Goal: Task Accomplishment & Management: Use online tool/utility

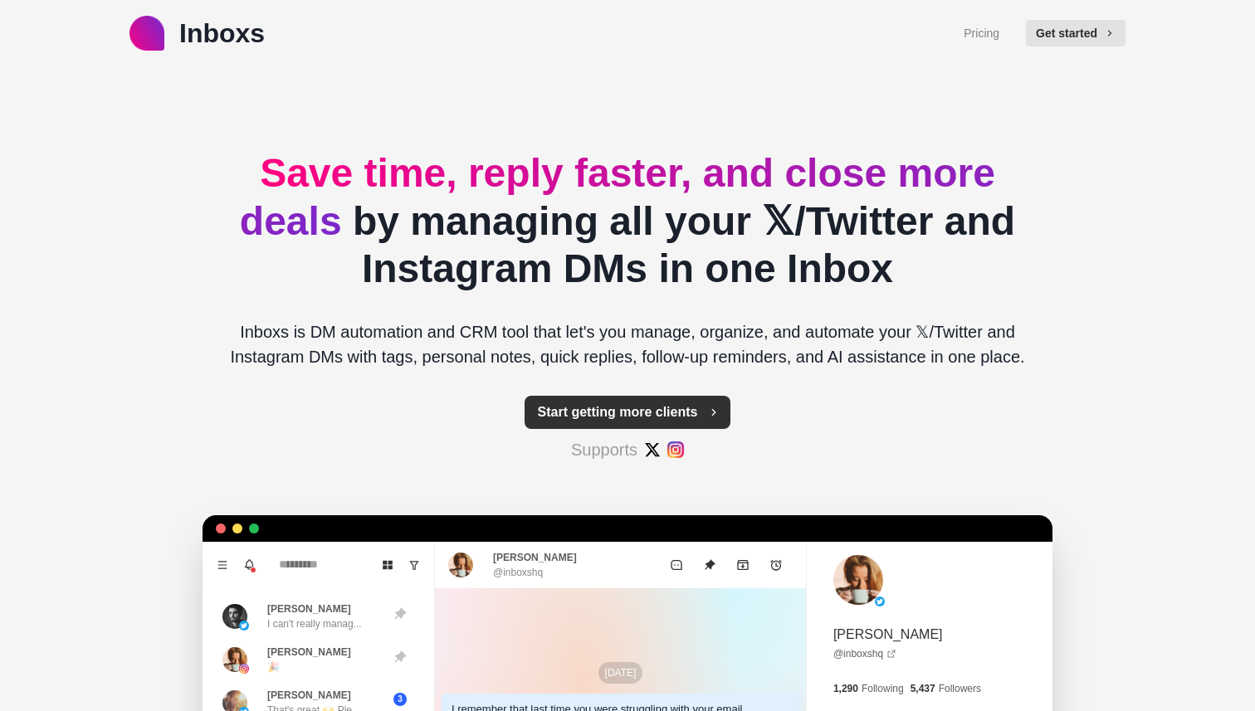
click at [642, 409] on button "Start getting more clients" at bounding box center [628, 412] width 207 height 33
type textarea "*"
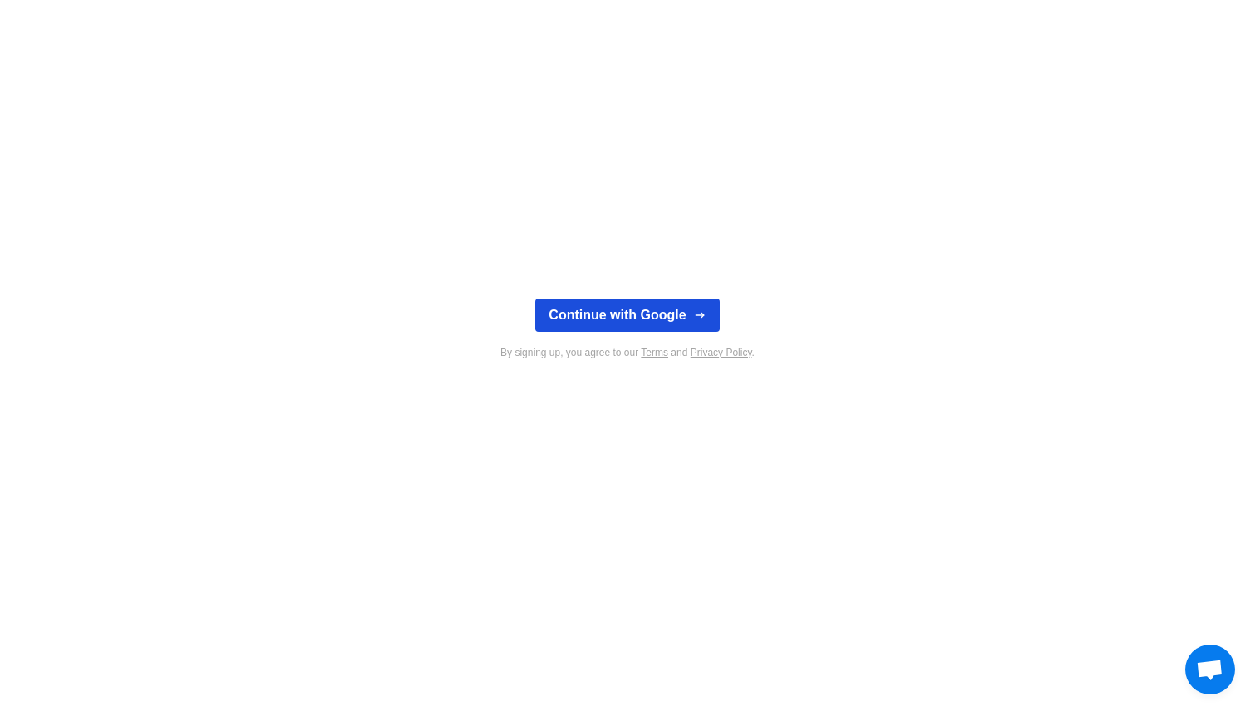
click at [695, 315] on icon "button" at bounding box center [699, 315] width 13 height 13
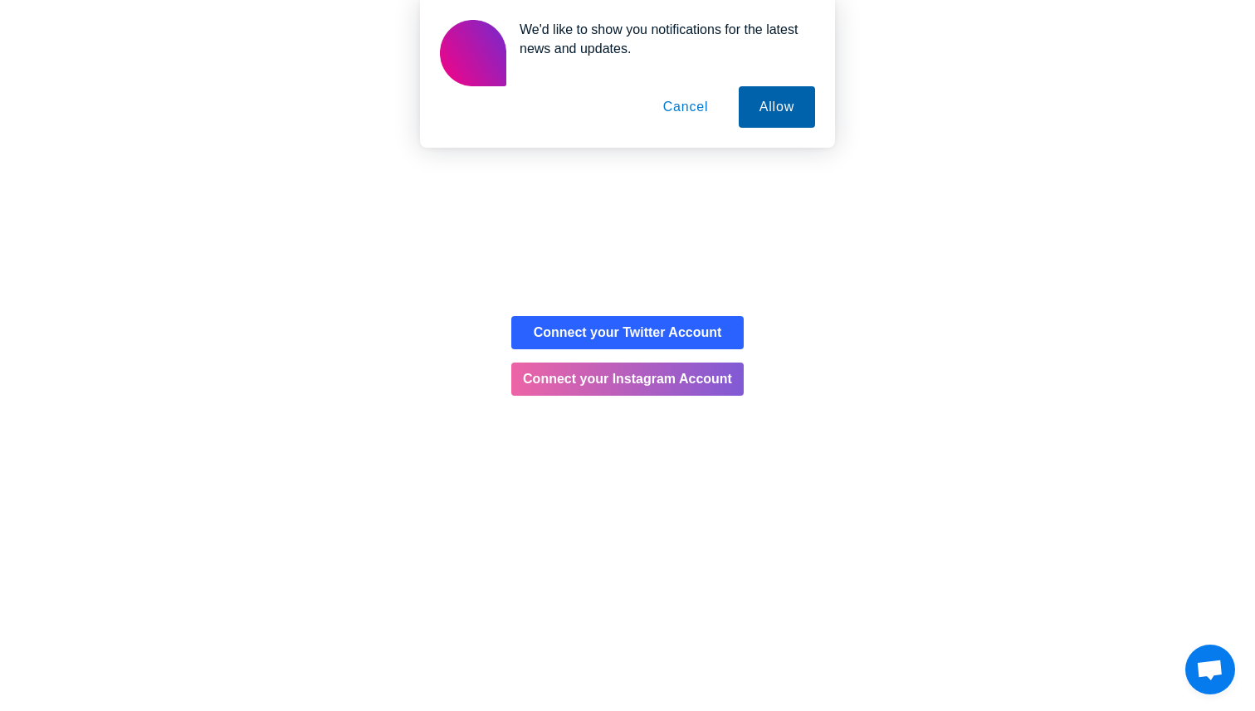
click at [767, 114] on button "Allow" at bounding box center [777, 107] width 76 height 42
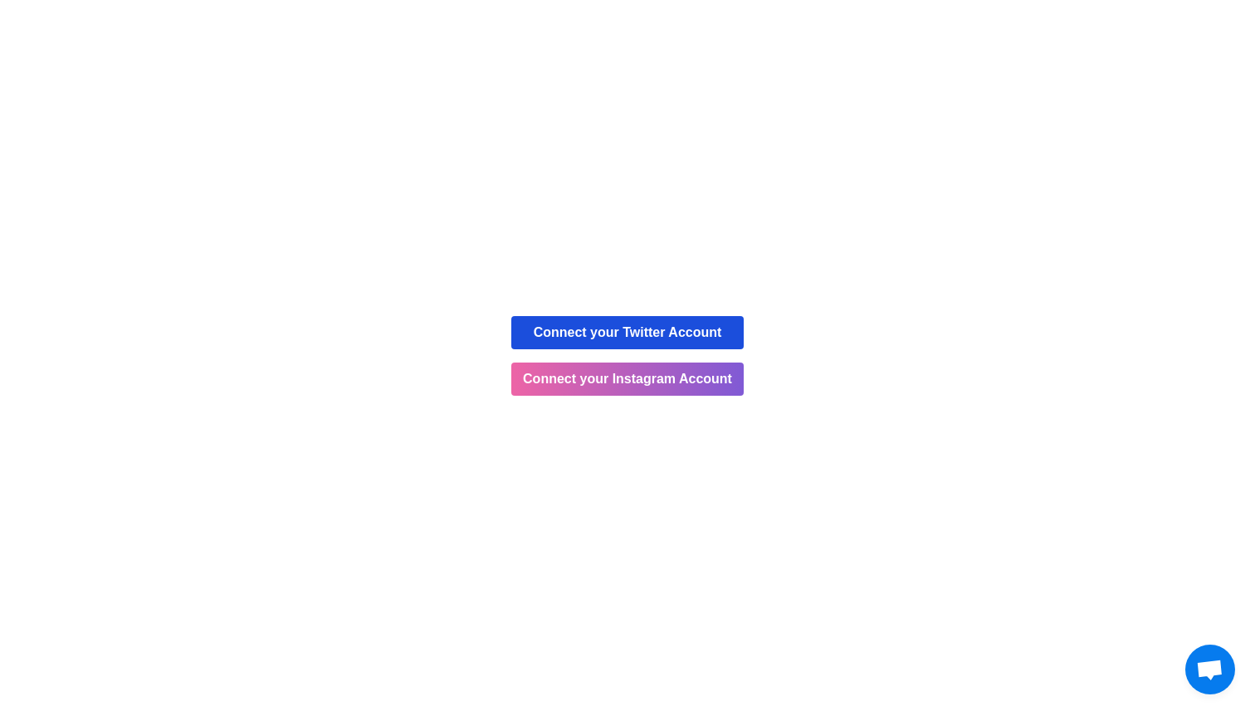
click at [629, 333] on button "Connect your Twitter Account" at bounding box center [627, 332] width 232 height 33
